Goal: Task Accomplishment & Management: Complete application form

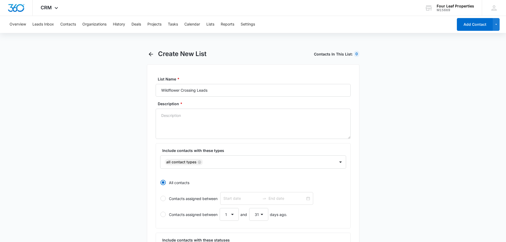
select select "31"
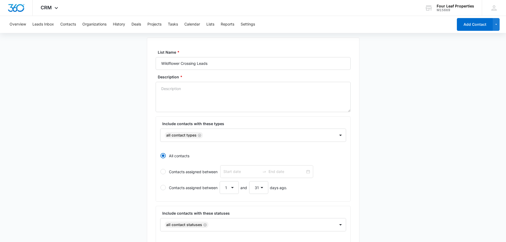
scroll to position [27, 0]
click at [211, 93] on textarea "Description *" at bounding box center [253, 97] width 195 height 30
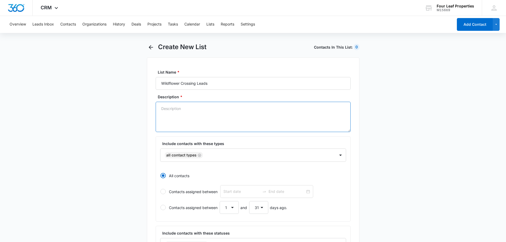
scroll to position [0, 0]
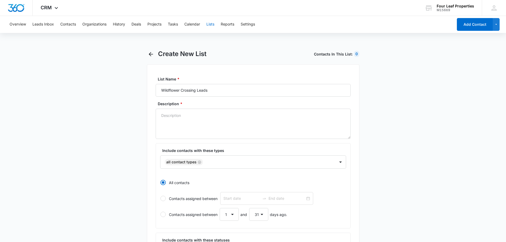
click at [212, 26] on button "Lists" at bounding box center [211, 24] width 8 height 17
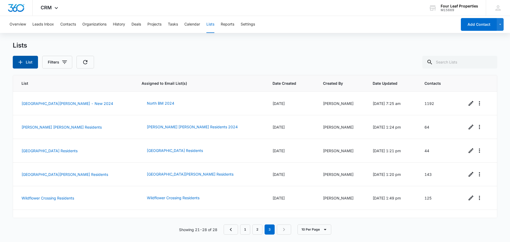
click at [35, 63] on button "List" at bounding box center [25, 62] width 25 height 13
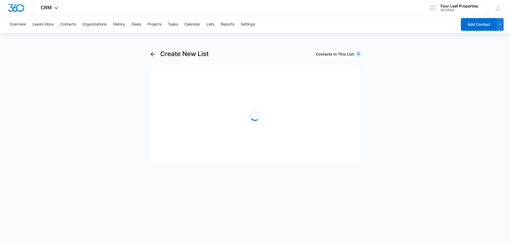
select select "31"
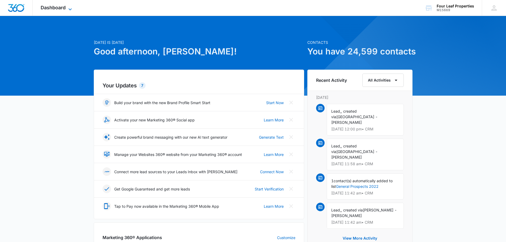
click at [64, 7] on span "Dashboard" at bounding box center [53, 8] width 25 height 6
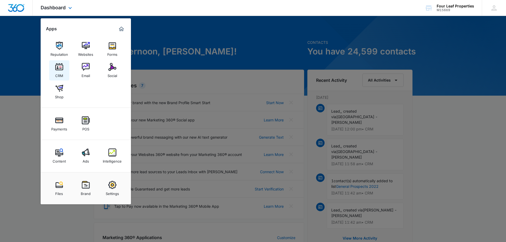
click at [61, 67] on img at bounding box center [59, 67] width 8 height 8
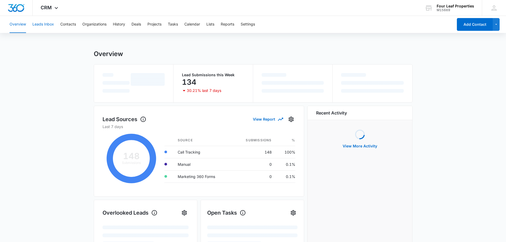
click at [49, 24] on button "Leads Inbox" at bounding box center [43, 24] width 22 height 17
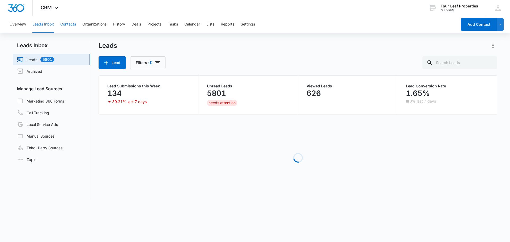
click at [70, 25] on button "Contacts" at bounding box center [68, 24] width 16 height 17
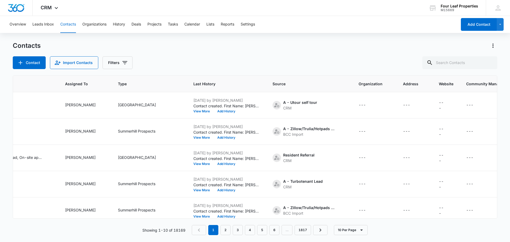
scroll to position [0, 365]
